Goal: Information Seeking & Learning: Learn about a topic

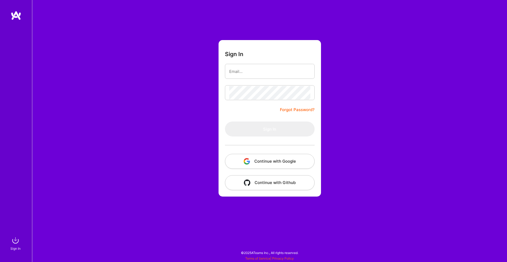
click at [0, 259] on com-1password-button at bounding box center [0, 259] width 0 height 0
type input "[PERSON_NAME][EMAIL_ADDRESS][DOMAIN_NAME]"
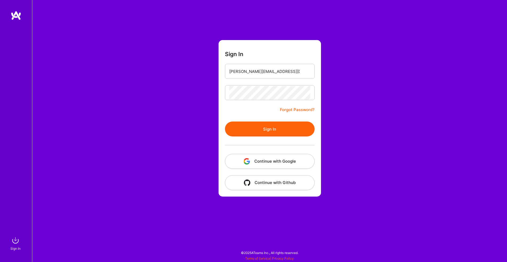
click at [272, 126] on button "Sign In" at bounding box center [270, 128] width 90 height 15
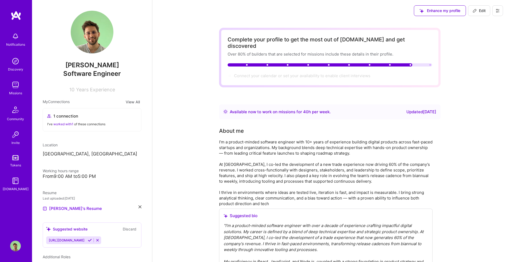
click at [19, 89] on img at bounding box center [15, 85] width 11 height 11
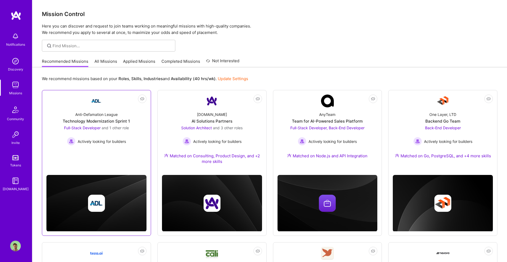
click at [133, 134] on div "Anti-Defamation League Technology Modernization Sprint 1 Full-Stack Developer a…" at bounding box center [96, 126] width 100 height 38
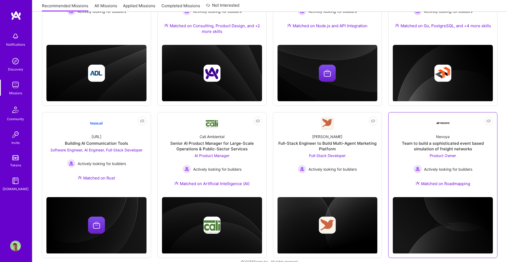
scroll to position [139, 0]
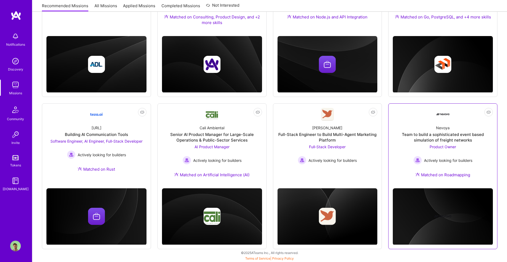
click at [466, 160] on span "Actively looking for builders" at bounding box center [448, 160] width 48 height 6
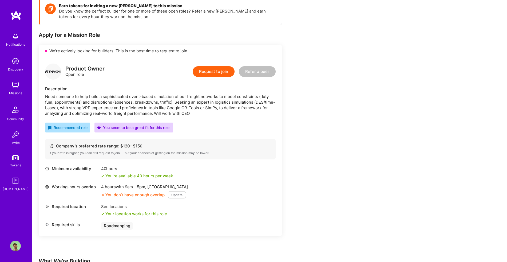
scroll to position [86, 0]
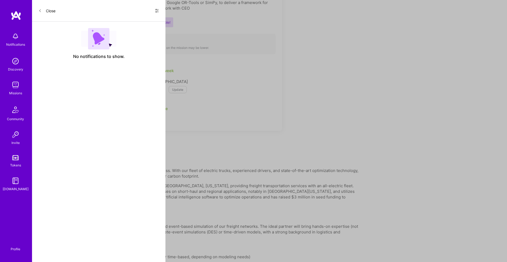
scroll to position [139, 0]
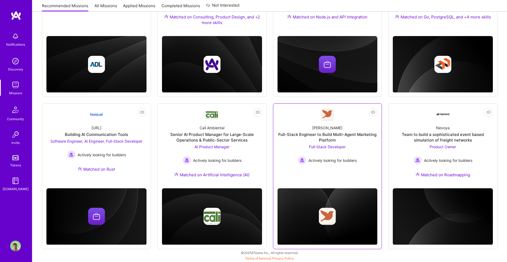
click at [332, 181] on div at bounding box center [327, 211] width 100 height 66
click at [331, 154] on div "Full-Stack Developer Actively looking for builders" at bounding box center [327, 154] width 59 height 21
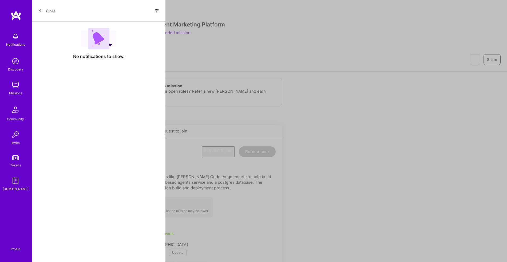
scroll to position [139, 0]
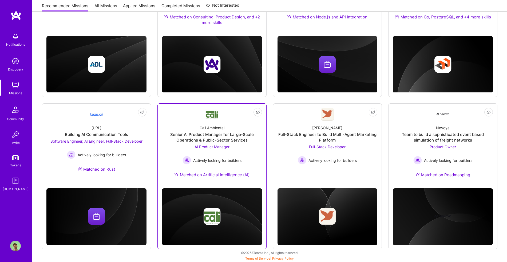
click at [250, 147] on div "Cali Ambiental Senior AI Product Manager for Large-Scale Operations & Public-Se…" at bounding box center [212, 152] width 100 height 63
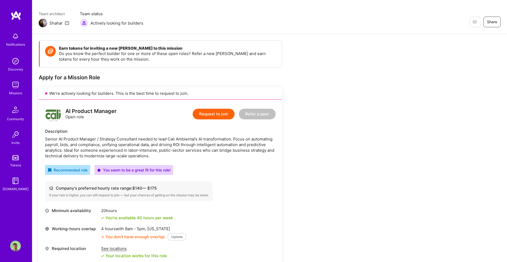
scroll to position [39, 0]
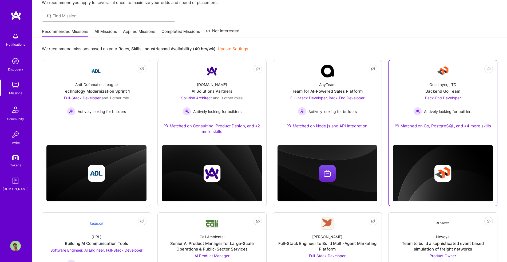
scroll to position [27, 0]
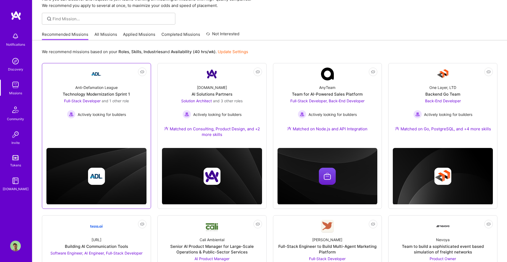
click at [106, 108] on div "Full-Stack Developer and 1 other role Actively looking for builders" at bounding box center [96, 108] width 65 height 21
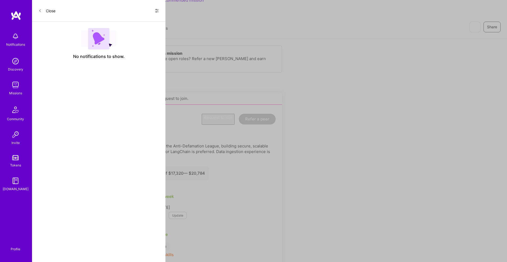
scroll to position [27, 0]
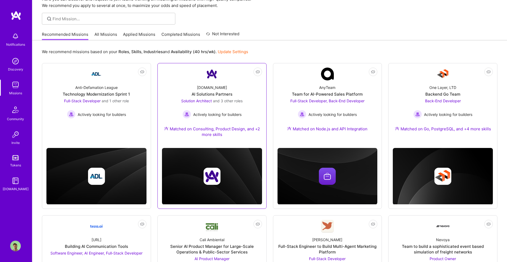
click at [243, 98] on span "and 3 other roles" at bounding box center [228, 100] width 30 height 5
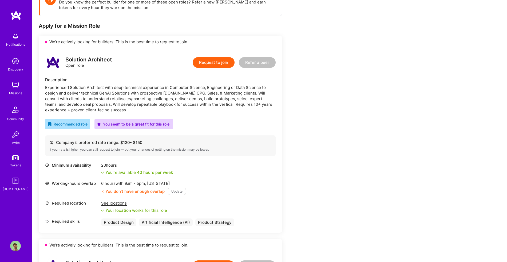
scroll to position [90, 0]
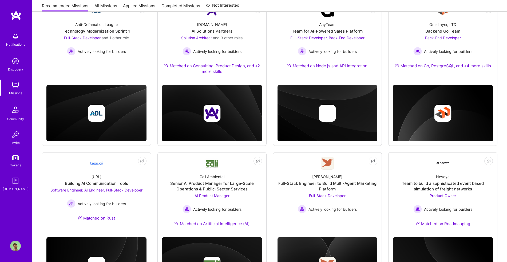
scroll to position [27, 0]
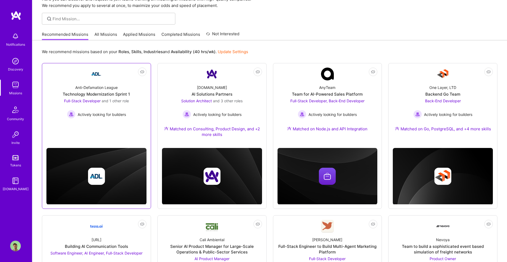
click at [98, 135] on div "Not Interested Anti-Defamation League Technology Modernization Sprint 1 Full-St…" at bounding box center [96, 136] width 109 height 146
click at [114, 122] on link "Not Interested Anti-Defamation League Technology Modernization Sprint 1 Full-St…" at bounding box center [96, 100] width 100 height 66
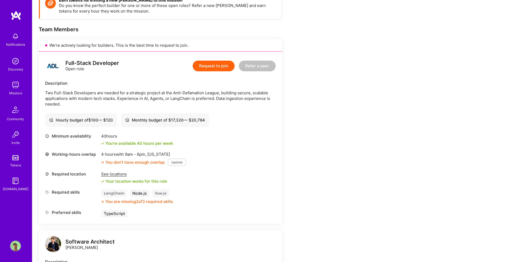
scroll to position [97, 0]
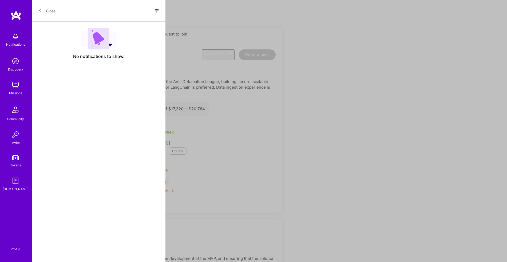
scroll to position [27, 0]
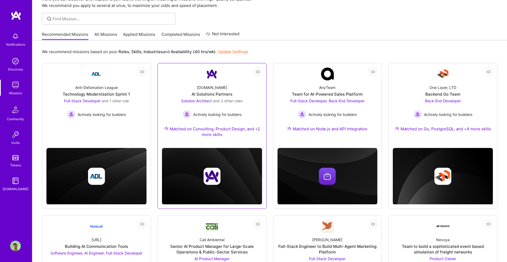
click at [248, 146] on div "Not Interested [DOMAIN_NAME] AI Solutions Partners Solution Architect and 3 oth…" at bounding box center [211, 136] width 109 height 146
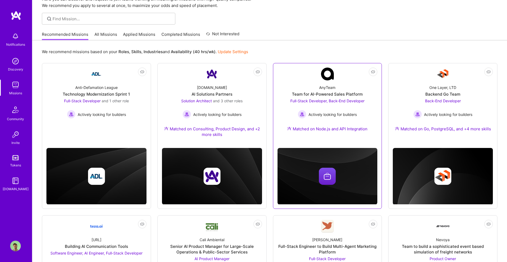
click at [317, 98] on div "Full-Stack Developer, Back-End Developer Actively looking for builders" at bounding box center [327, 108] width 74 height 21
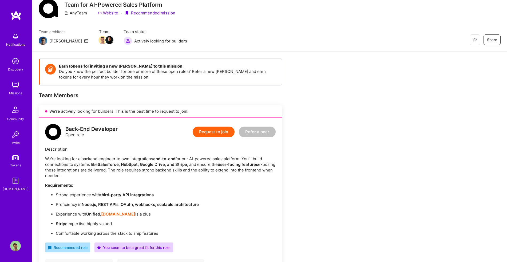
scroll to position [22, 0]
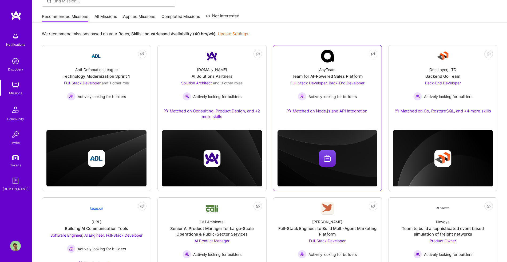
scroll to position [47, 0]
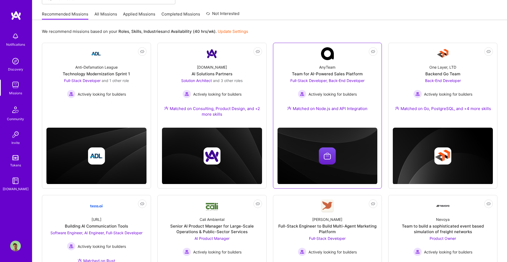
click at [356, 133] on img at bounding box center [327, 156] width 100 height 57
click at [319, 89] on div "Full-Stack Developer, Back-End Developer Actively looking for builders" at bounding box center [327, 88] width 74 height 21
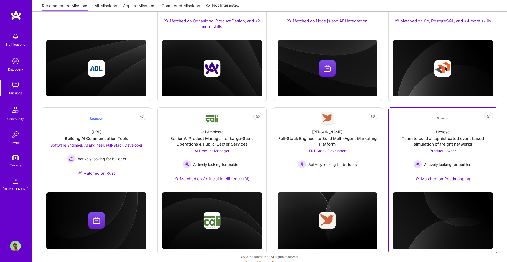
scroll to position [139, 0]
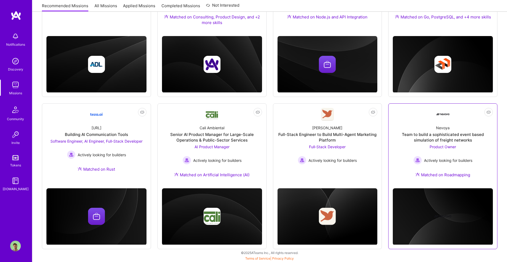
click at [419, 138] on div "Team to build a sophisticated event based simulation of freight networks" at bounding box center [443, 137] width 100 height 11
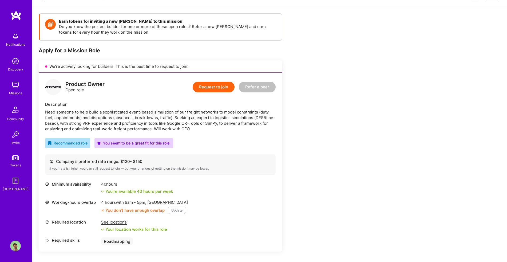
scroll to position [65, 0]
click at [343, 169] on div "Earn tokens for inviting a new [PERSON_NAME] to this mission Do you know the pe…" at bounding box center [199, 225] width 320 height 424
click at [296, 144] on div "Earn tokens for inviting a new [PERSON_NAME] to this mission Do you know the pe…" at bounding box center [199, 225] width 320 height 424
